Goal: Information Seeking & Learning: Understand process/instructions

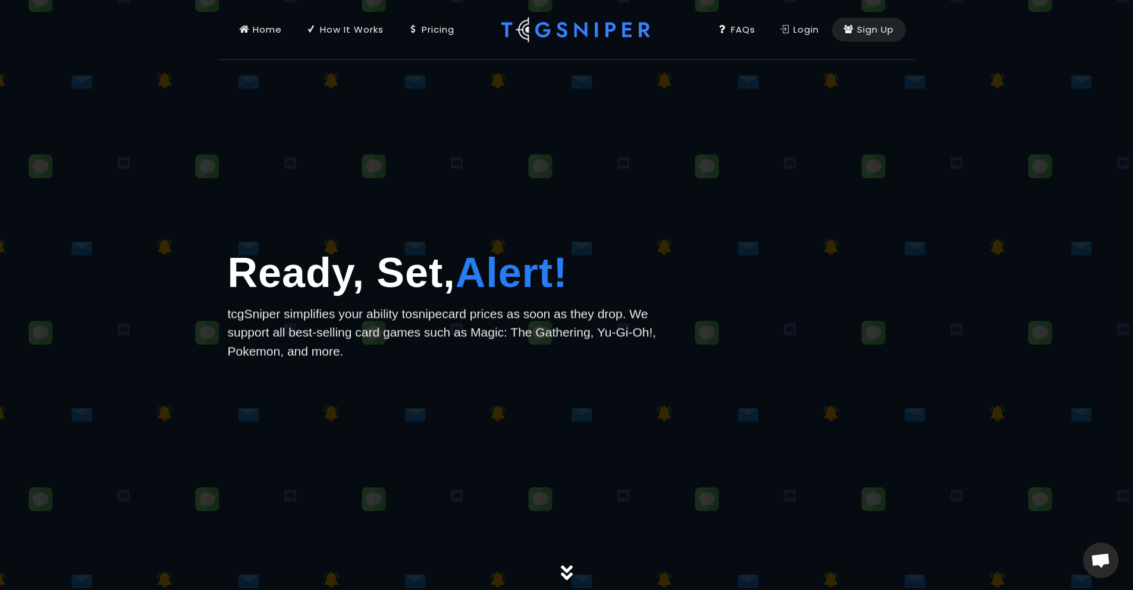
click at [366, 264] on h1 "Ready, Set, Alert!" at bounding box center [451, 273] width 446 height 62
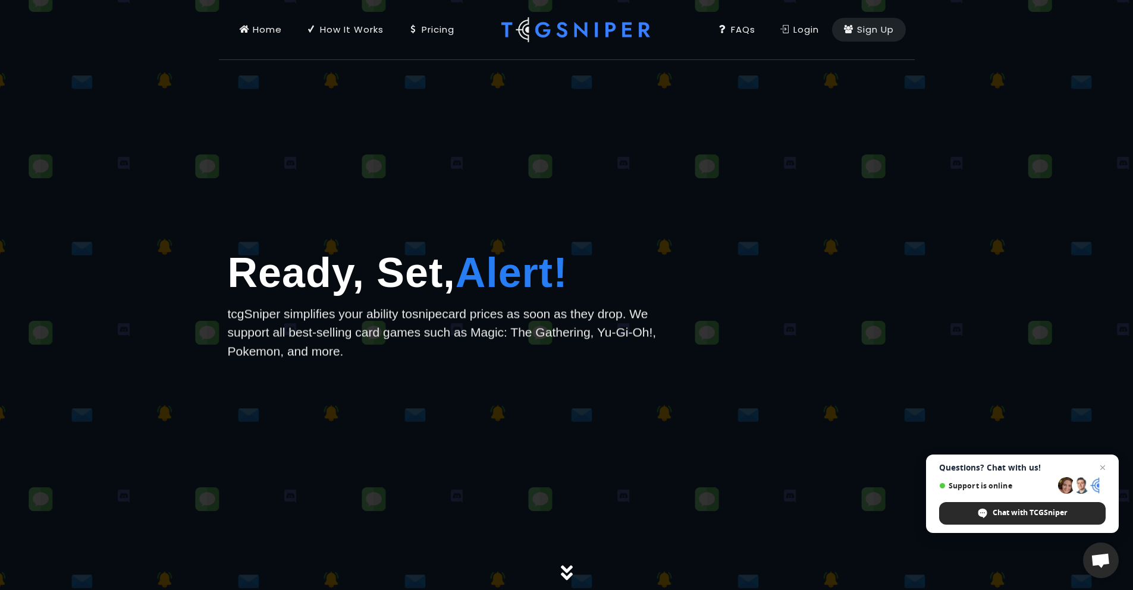
click at [429, 34] on div "Pricing" at bounding box center [431, 29] width 46 height 13
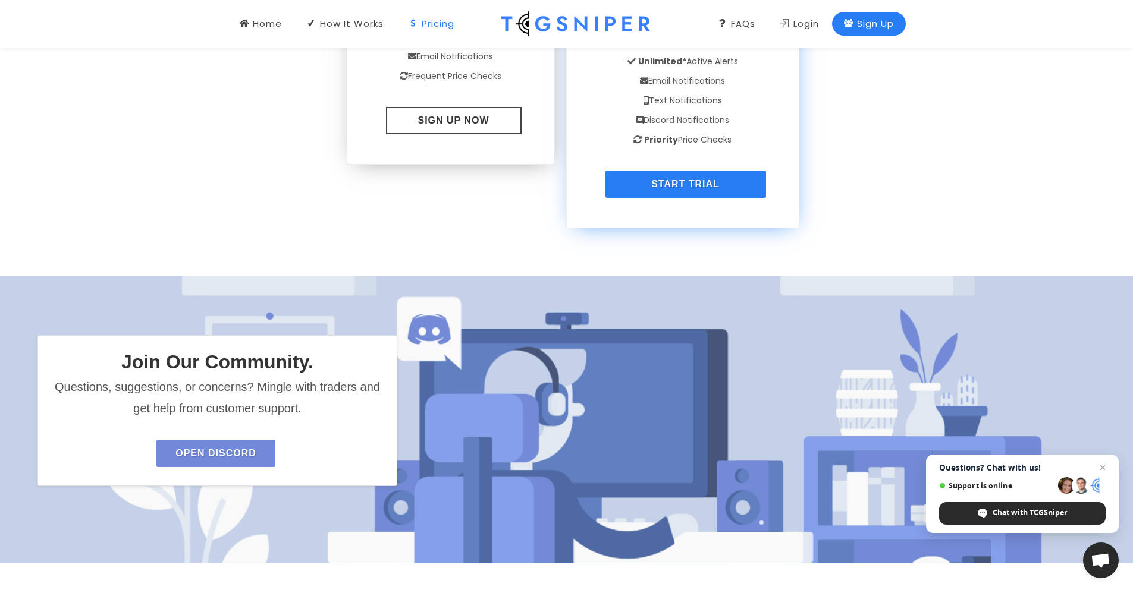
scroll to position [1561, 0]
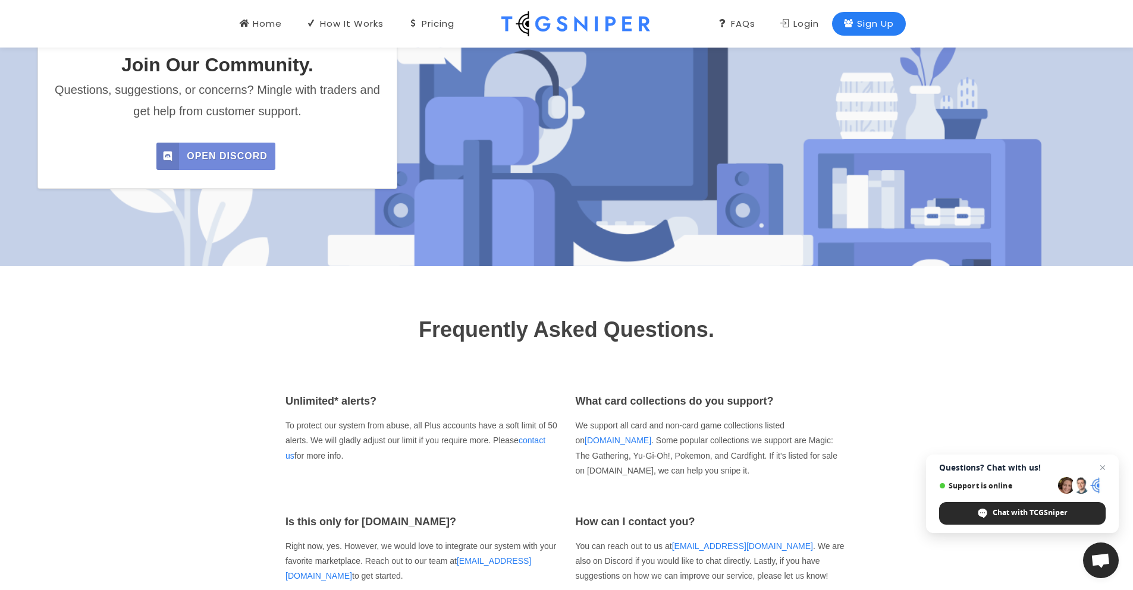
click at [212, 158] on span "Open Discord" at bounding box center [227, 156] width 81 height 27
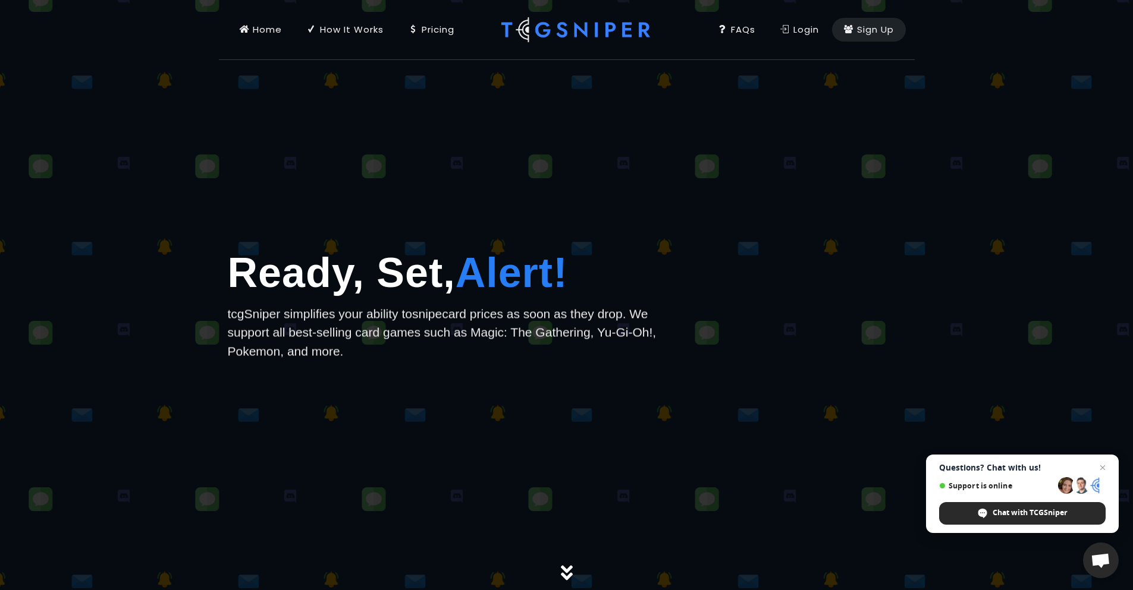
click at [376, 36] on div "How It Works" at bounding box center [345, 29] width 77 height 13
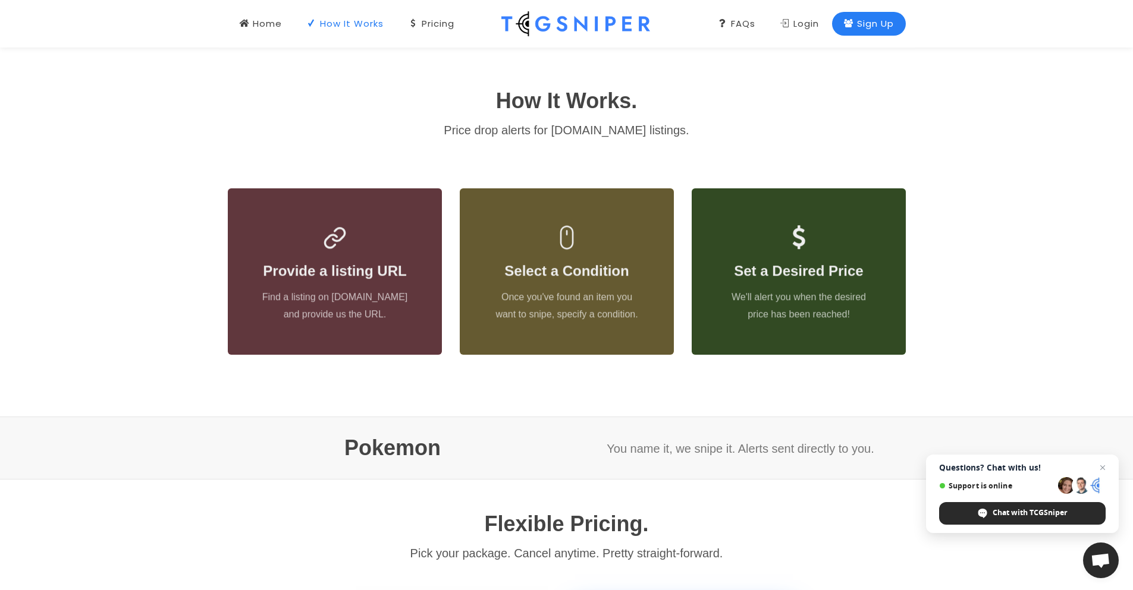
scroll to position [543, 0]
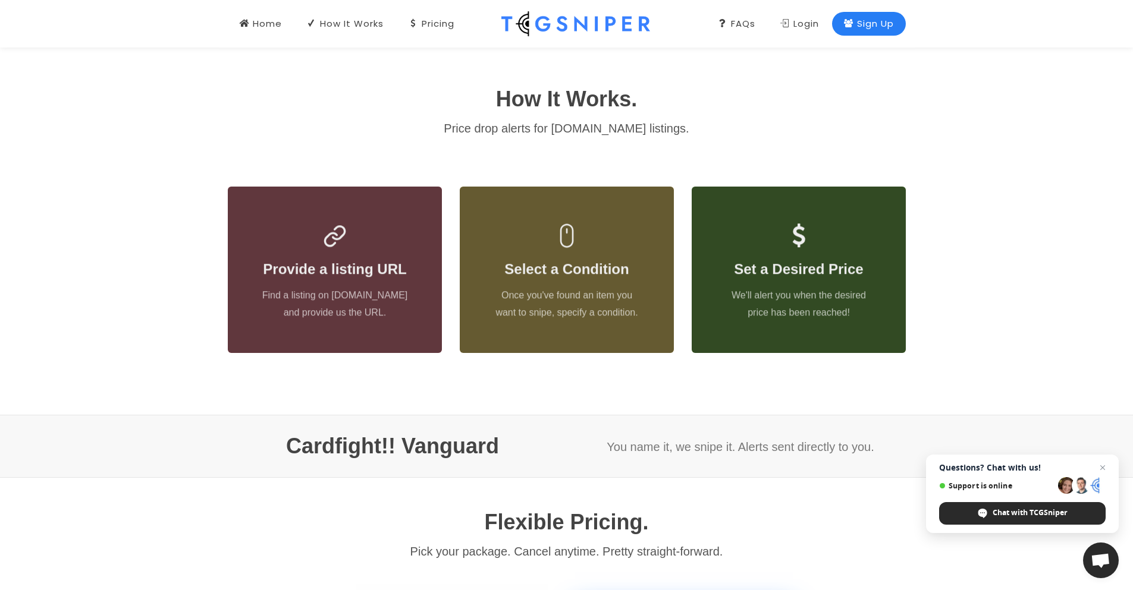
click at [743, 114] on h1 "How It Works." at bounding box center [567, 99] width 678 height 32
drag, startPoint x: 743, startPoint y: 114, endPoint x: 724, endPoint y: 100, distance: 23.1
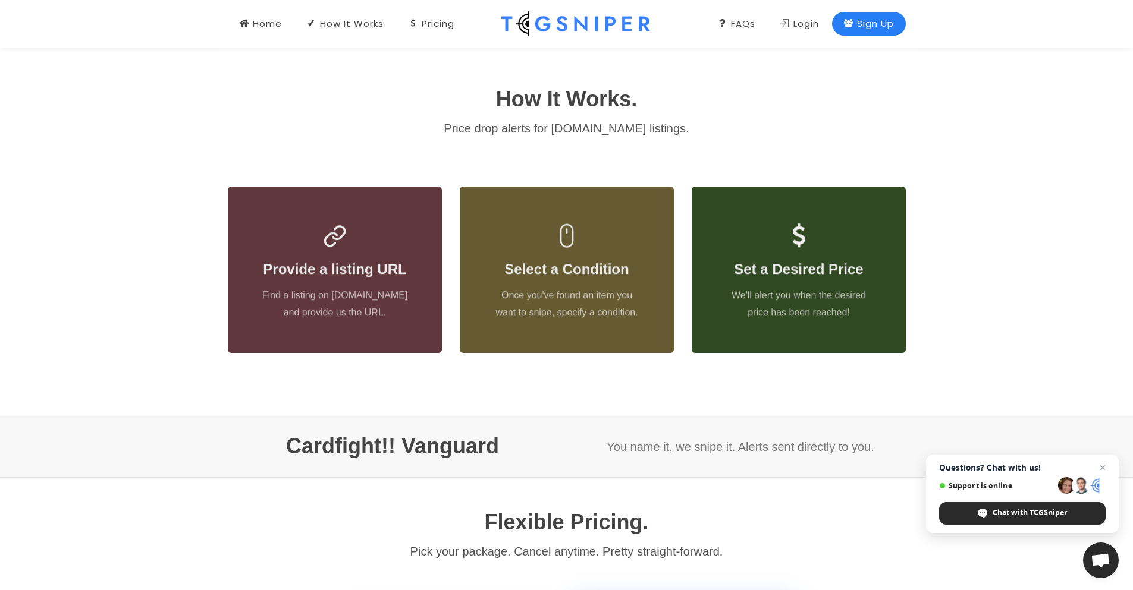
click at [724, 100] on h1 "How It Works." at bounding box center [567, 99] width 678 height 32
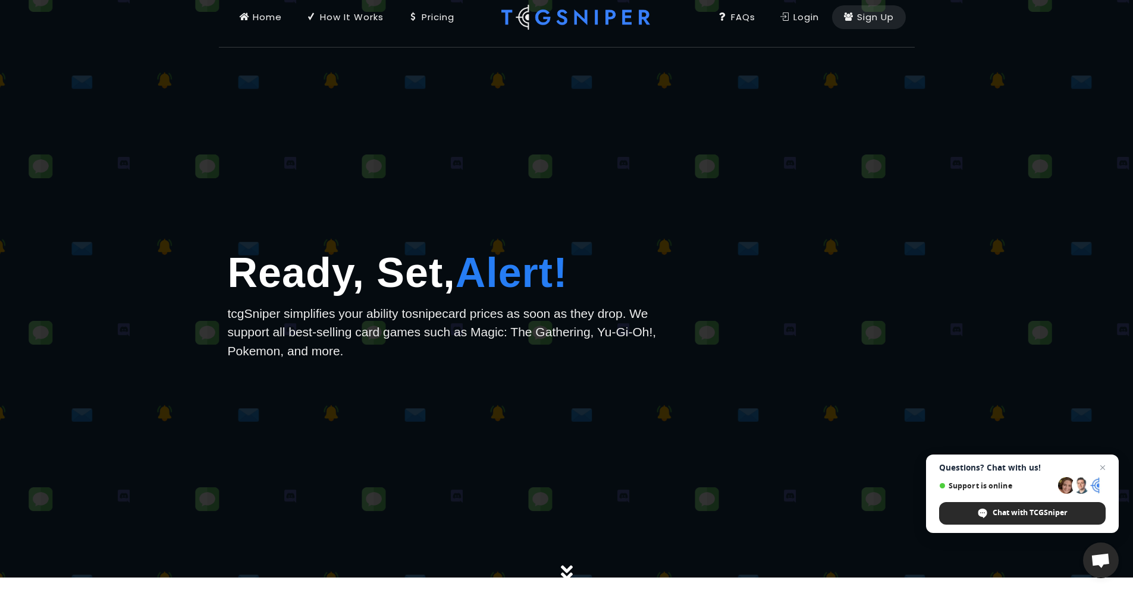
scroll to position [0, 0]
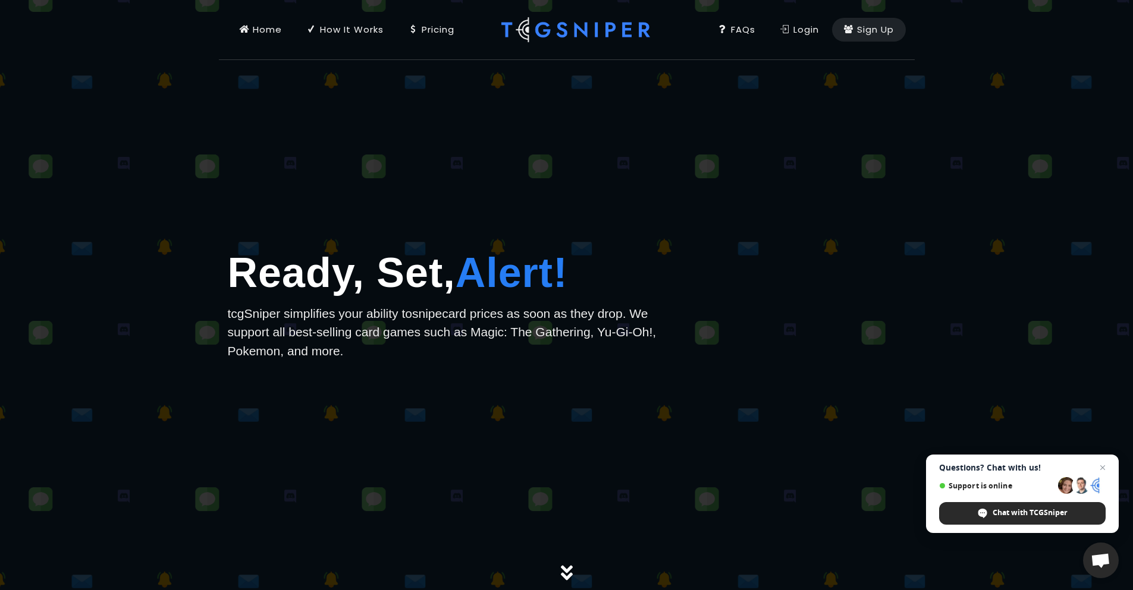
click at [270, 32] on div "Home" at bounding box center [261, 29] width 42 height 13
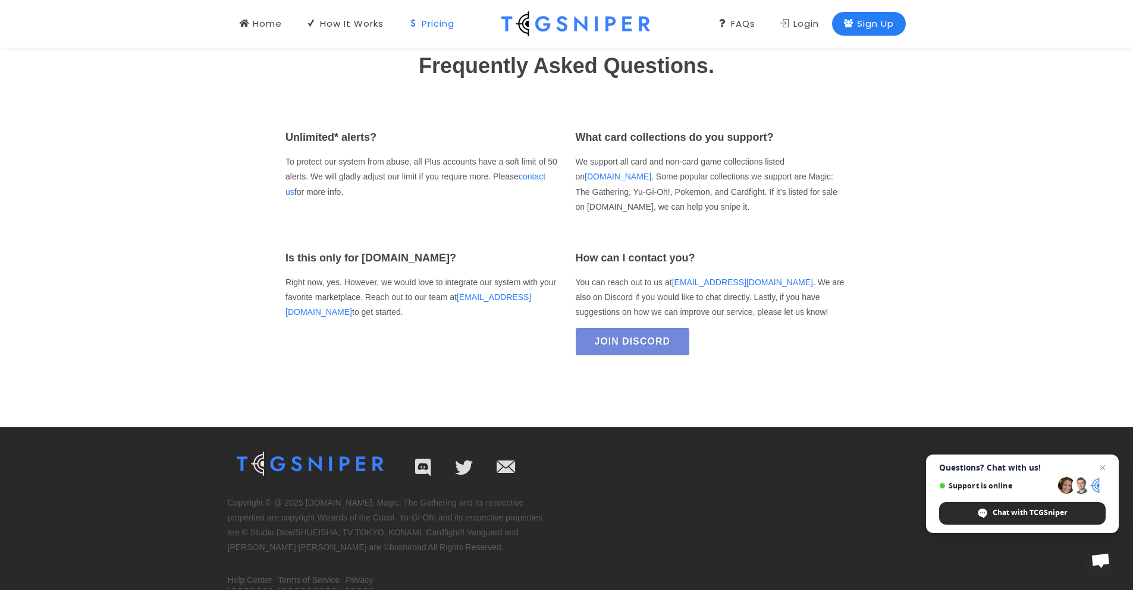
scroll to position [1847, 0]
